Goal: Check status: Check status

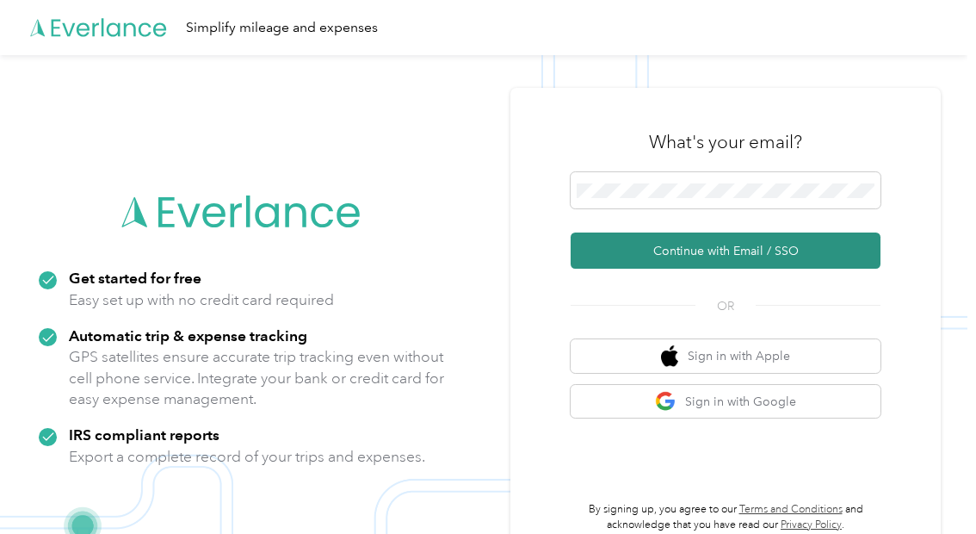
click at [690, 247] on button "Continue with Email / SSO" at bounding box center [726, 250] width 310 height 36
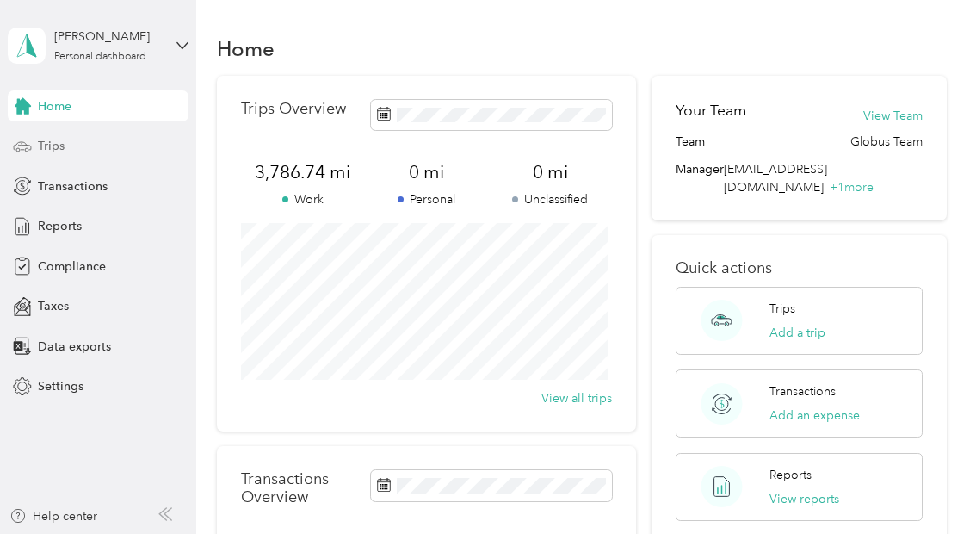
click at [46, 145] on span "Trips" at bounding box center [51, 146] width 27 height 18
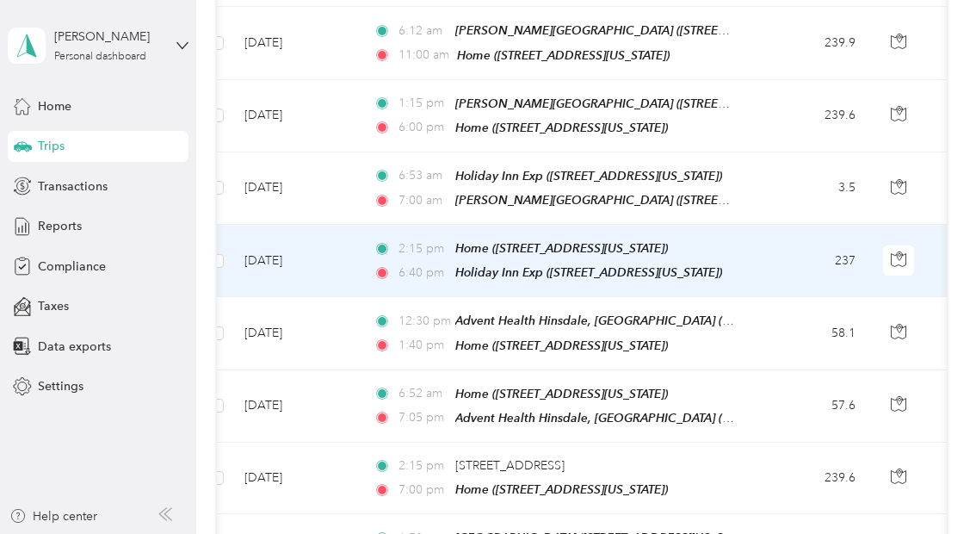
scroll to position [358, 0]
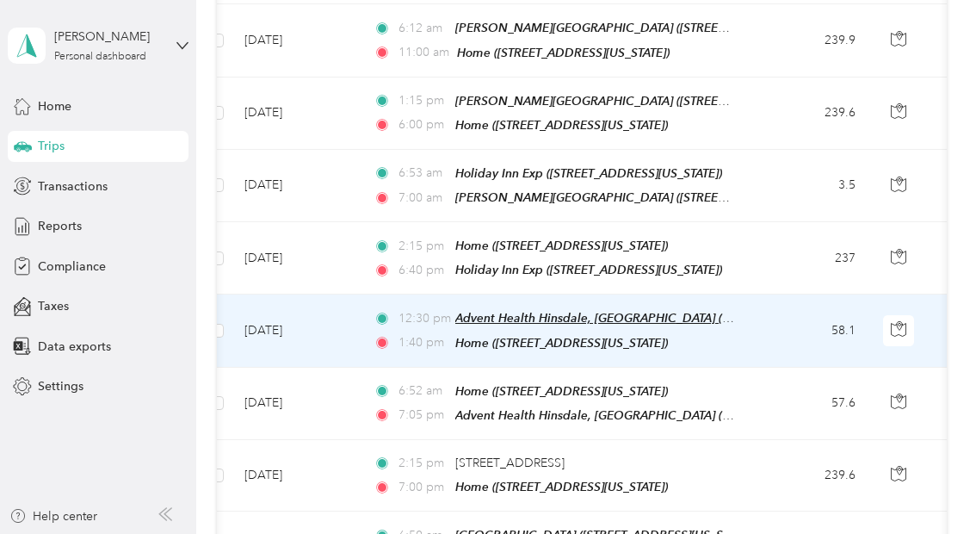
click at [689, 311] on span "Advent Health Hinsdale, [GEOGRAPHIC_DATA] ([STREET_ADDRESS][US_STATE])" at bounding box center [674, 318] width 439 height 15
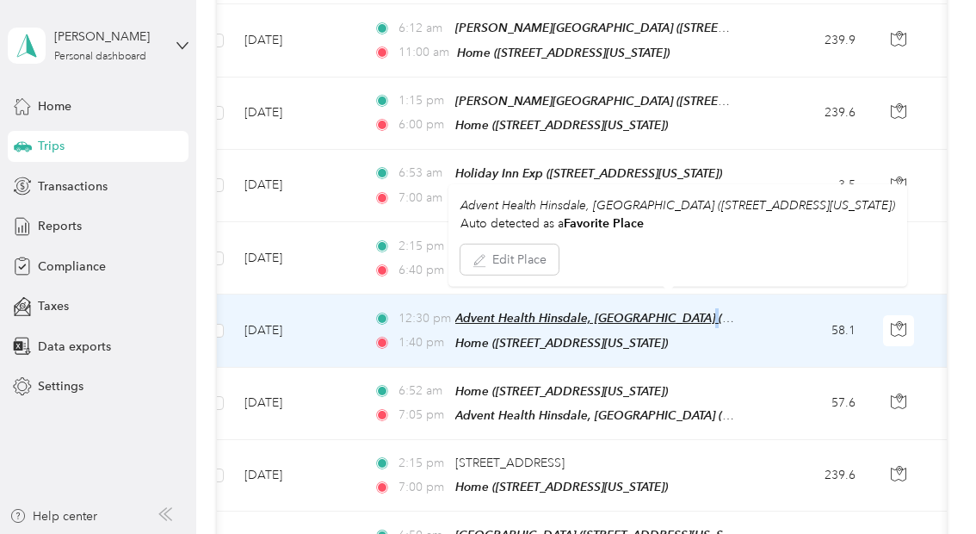
click at [689, 311] on span "Advent Health Hinsdale, [GEOGRAPHIC_DATA] ([STREET_ADDRESS][US_STATE])" at bounding box center [674, 318] width 439 height 15
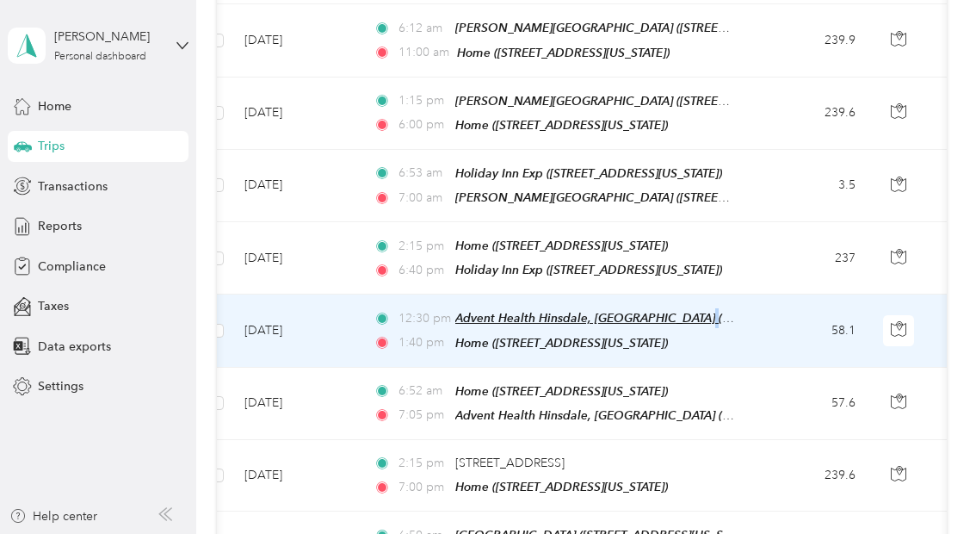
click at [689, 311] on span "Advent Health Hinsdale, [GEOGRAPHIC_DATA] ([STREET_ADDRESS][US_STATE])" at bounding box center [674, 318] width 439 height 15
